Goal: Information Seeking & Learning: Learn about a topic

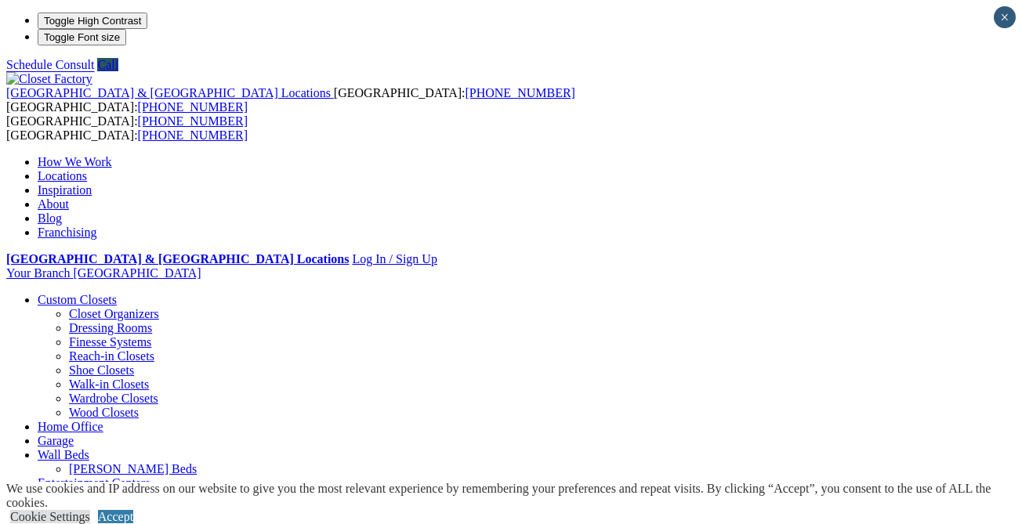
click at [197, 462] on link "[PERSON_NAME] Beds" at bounding box center [133, 468] width 128 height 13
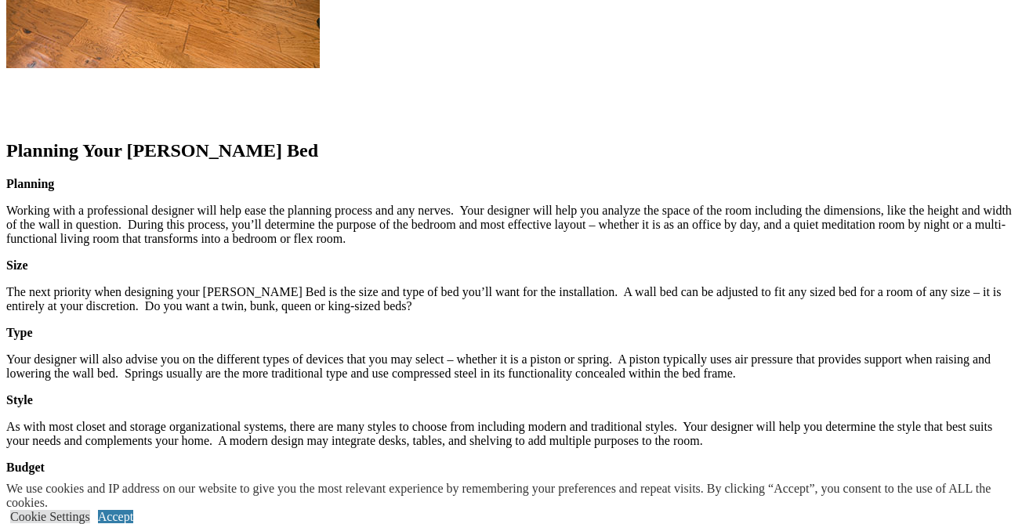
scroll to position [2263, 0]
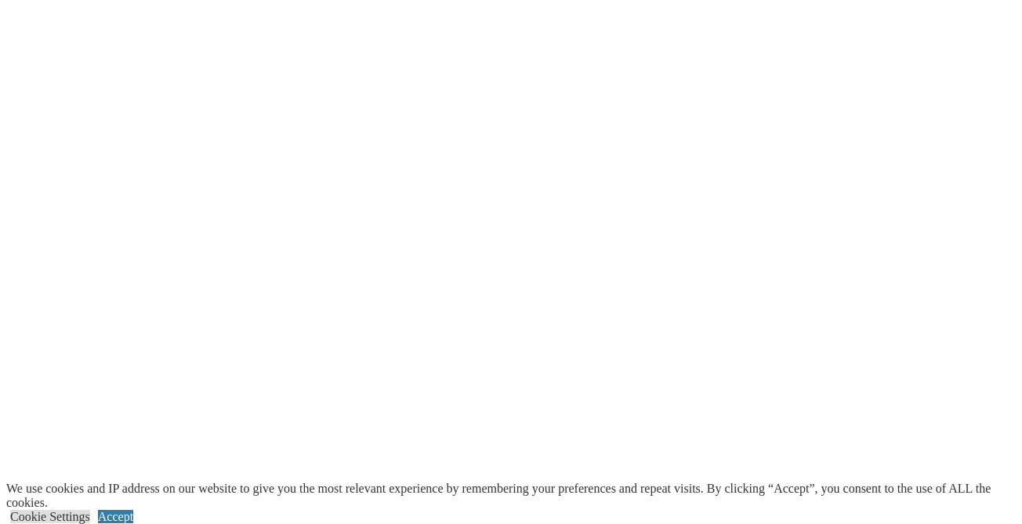
scroll to position [3134, 0]
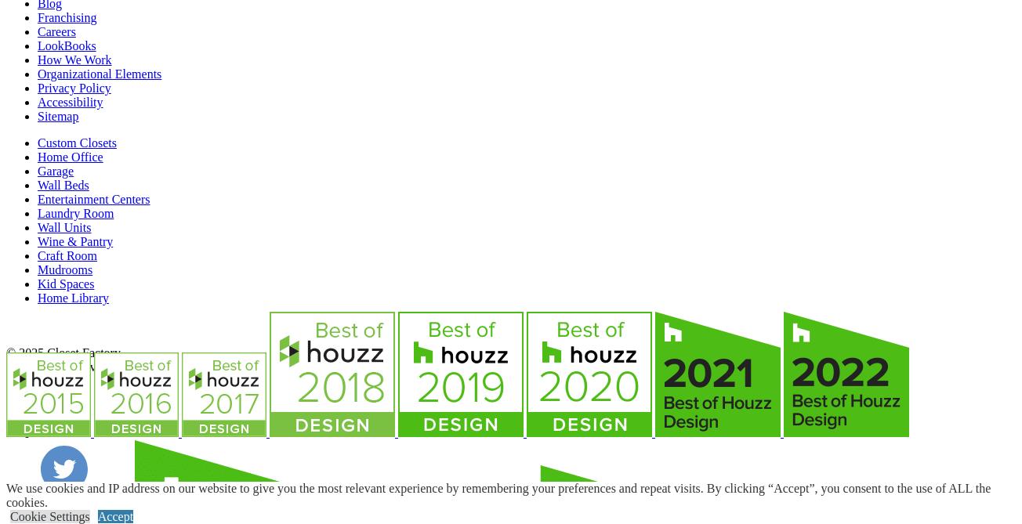
scroll to position [3696, 0]
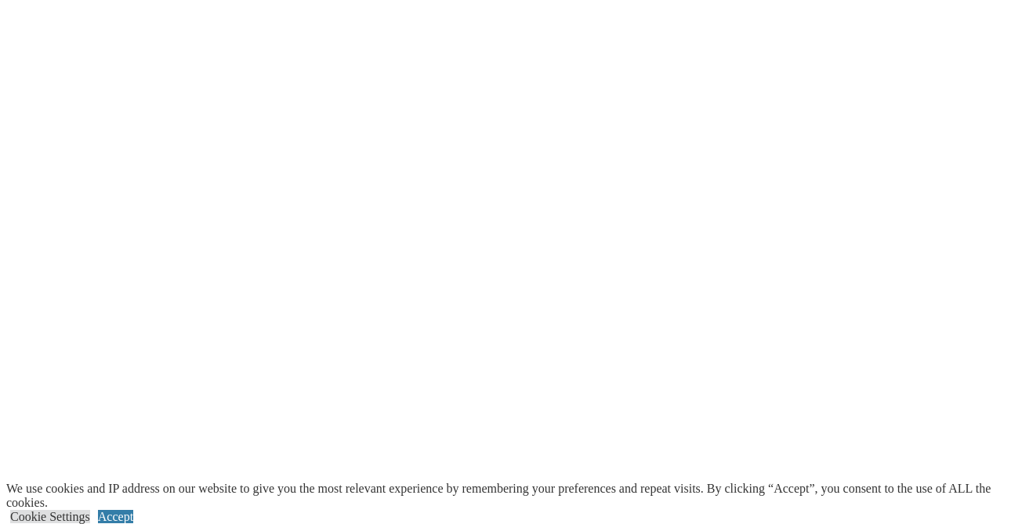
scroll to position [1560, 0]
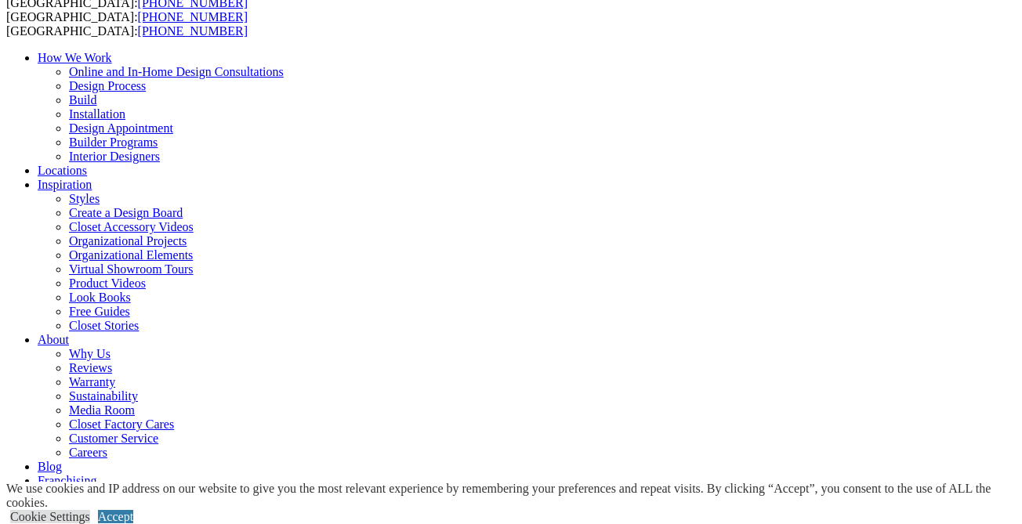
scroll to position [0, 0]
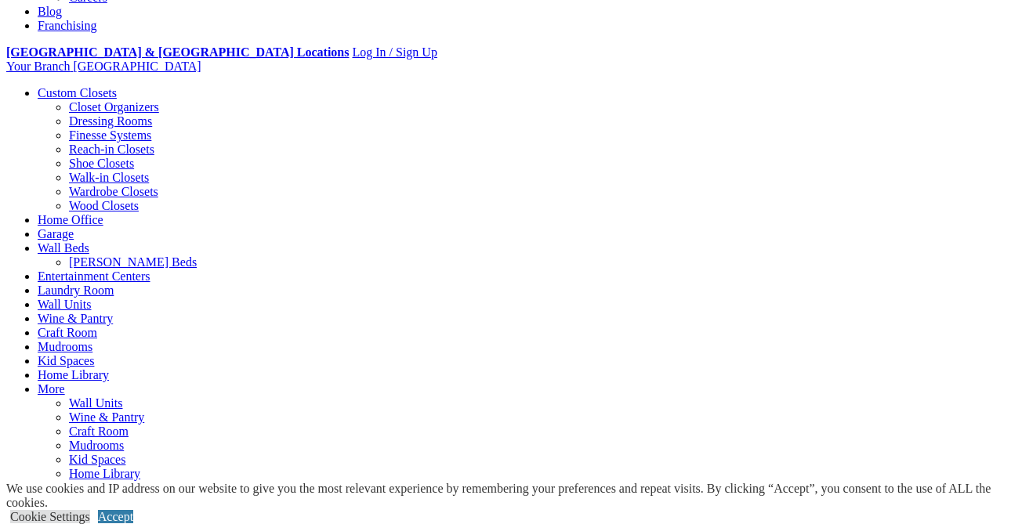
scroll to position [564, 0]
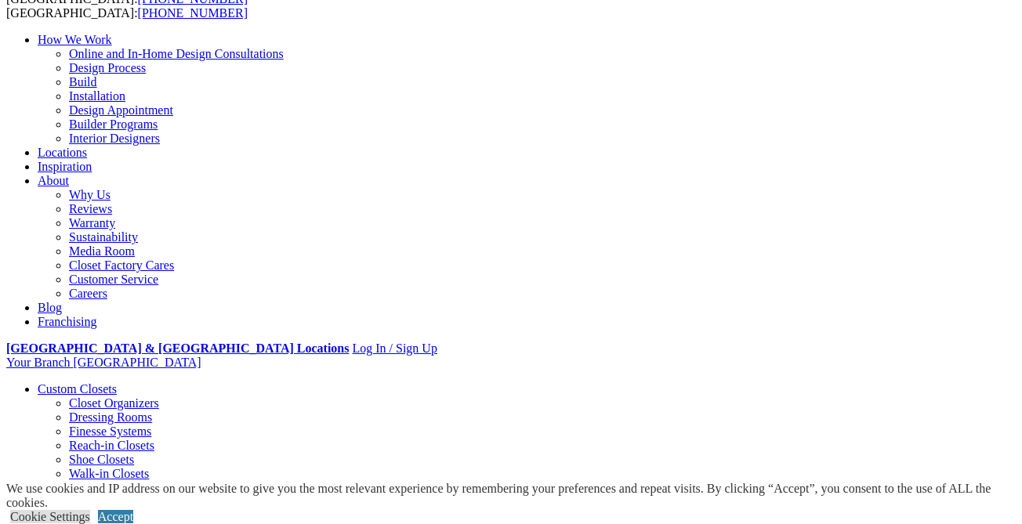
scroll to position [0, 0]
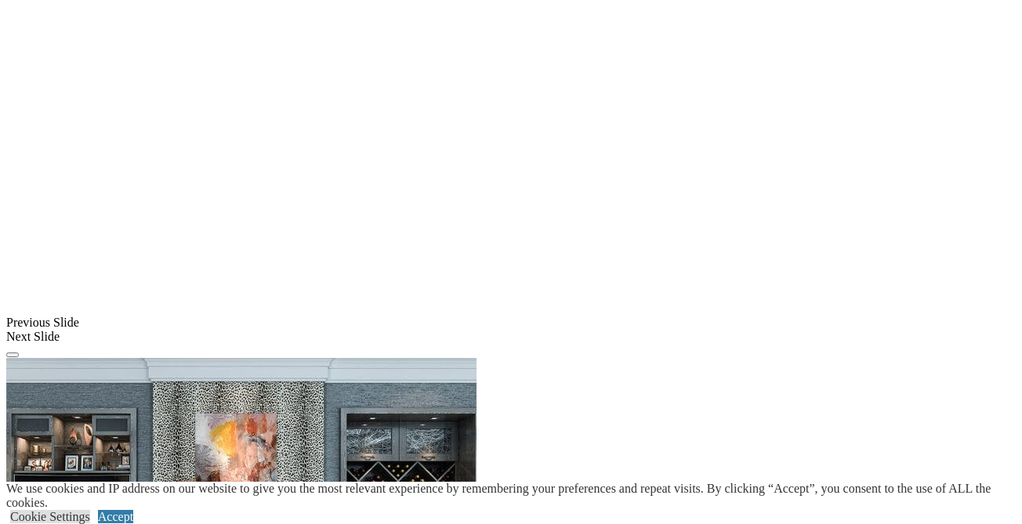
scroll to position [1207, 0]
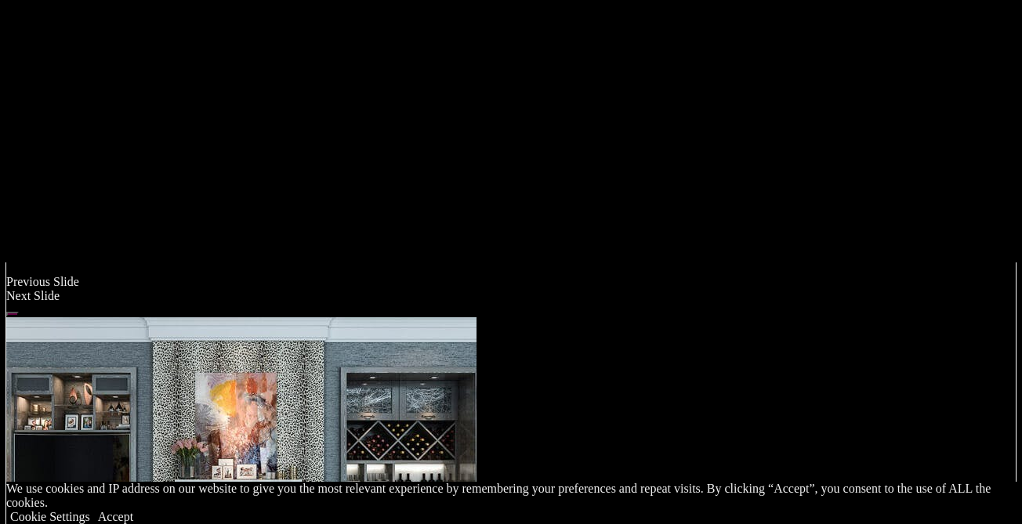
scroll to position [1289, 0]
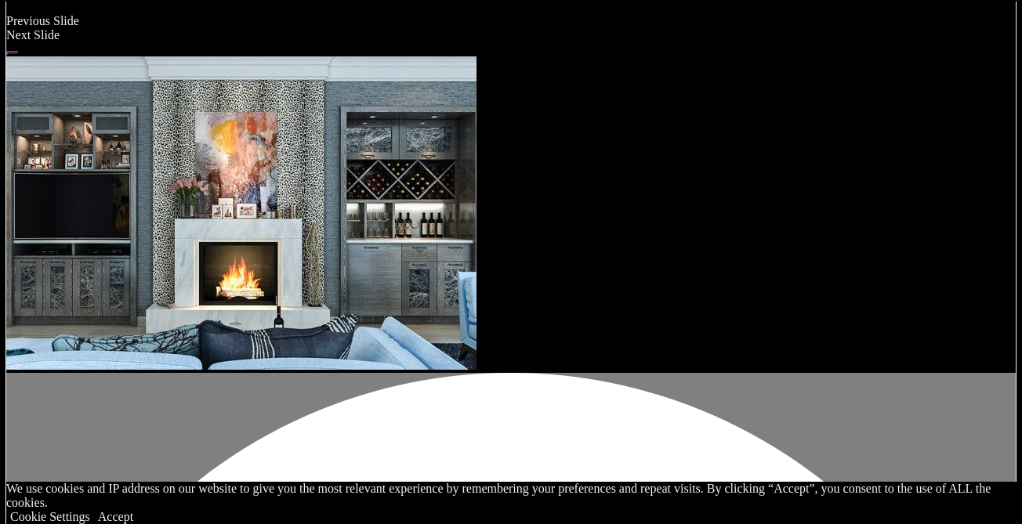
scroll to position [1470, 0]
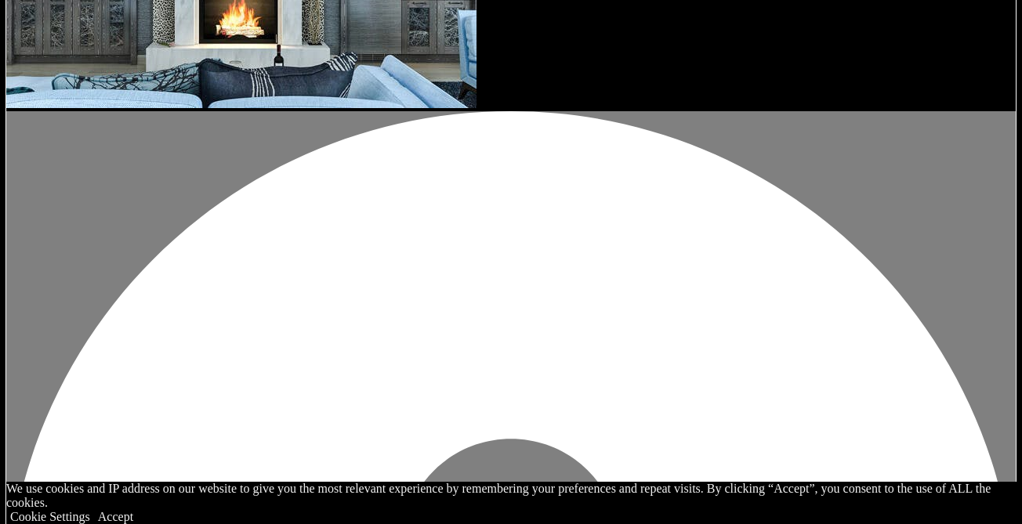
scroll to position [1732, 0]
